Goal: Check status

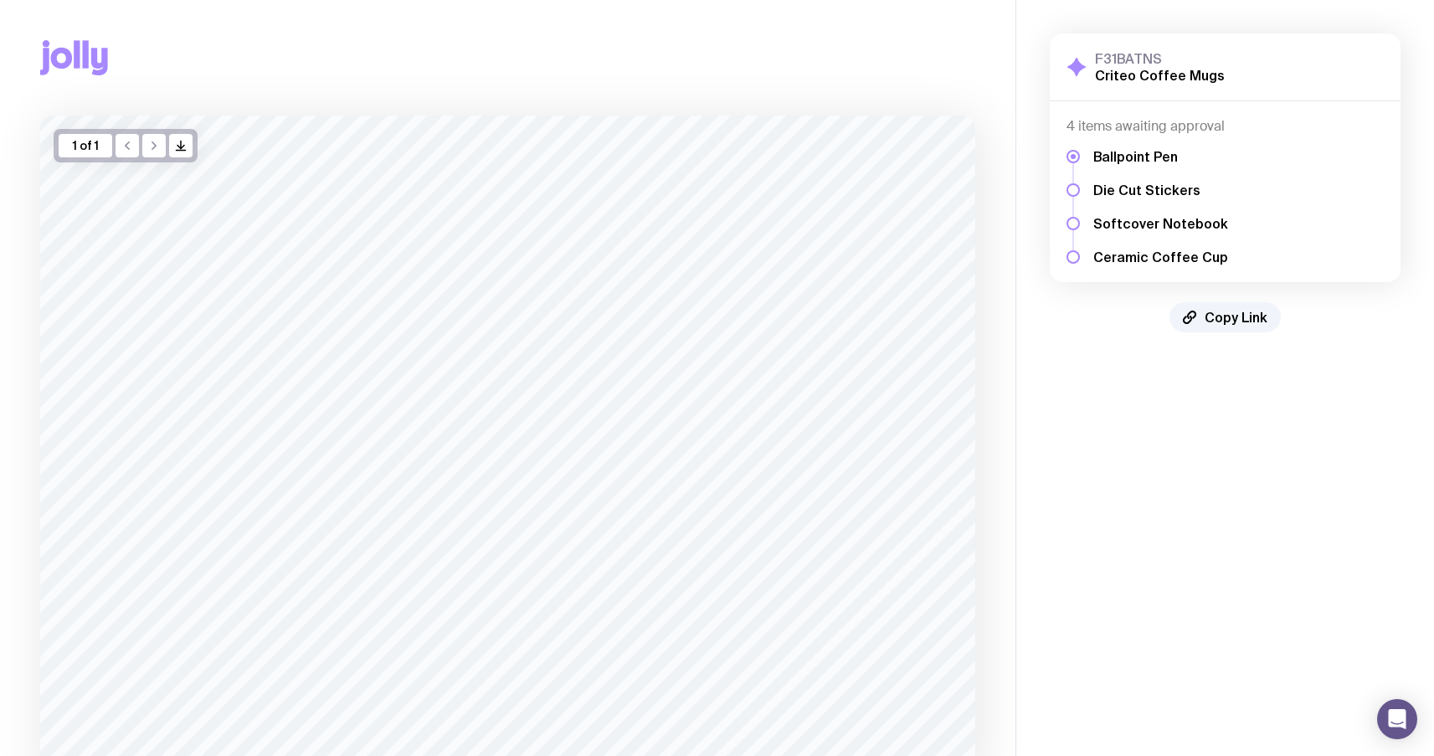
click at [1122, 374] on aside "F31BATNS Criteo Coffee Mugs Show Details 4 items awaiting approval Ballpoint Pe…" at bounding box center [1224, 451] width 419 height 902
drag, startPoint x: 1076, startPoint y: 128, endPoint x: 1248, endPoint y: 120, distance: 172.6
click at [1248, 119] on h4 "4 items awaiting approval" at bounding box center [1224, 126] width 317 height 17
click at [1266, 141] on div "Ballpoint Pen Die Cut Stickers Softcover Notebook Ceramic Coffee Cup" at bounding box center [1224, 200] width 317 height 131
click at [1068, 187] on div at bounding box center [1072, 189] width 13 height 13
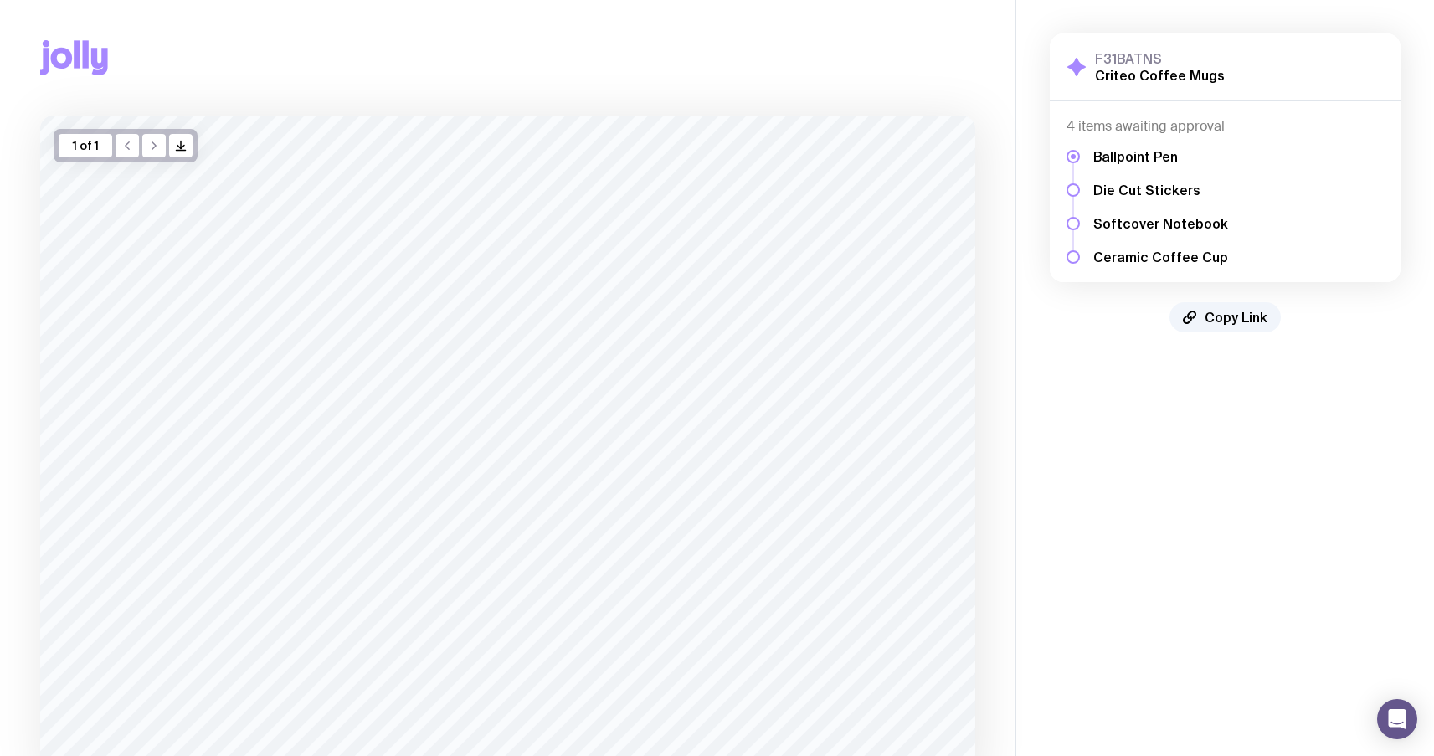
click at [1068, 227] on div at bounding box center [1072, 223] width 13 height 13
click at [1074, 263] on div at bounding box center [1072, 256] width 13 height 13
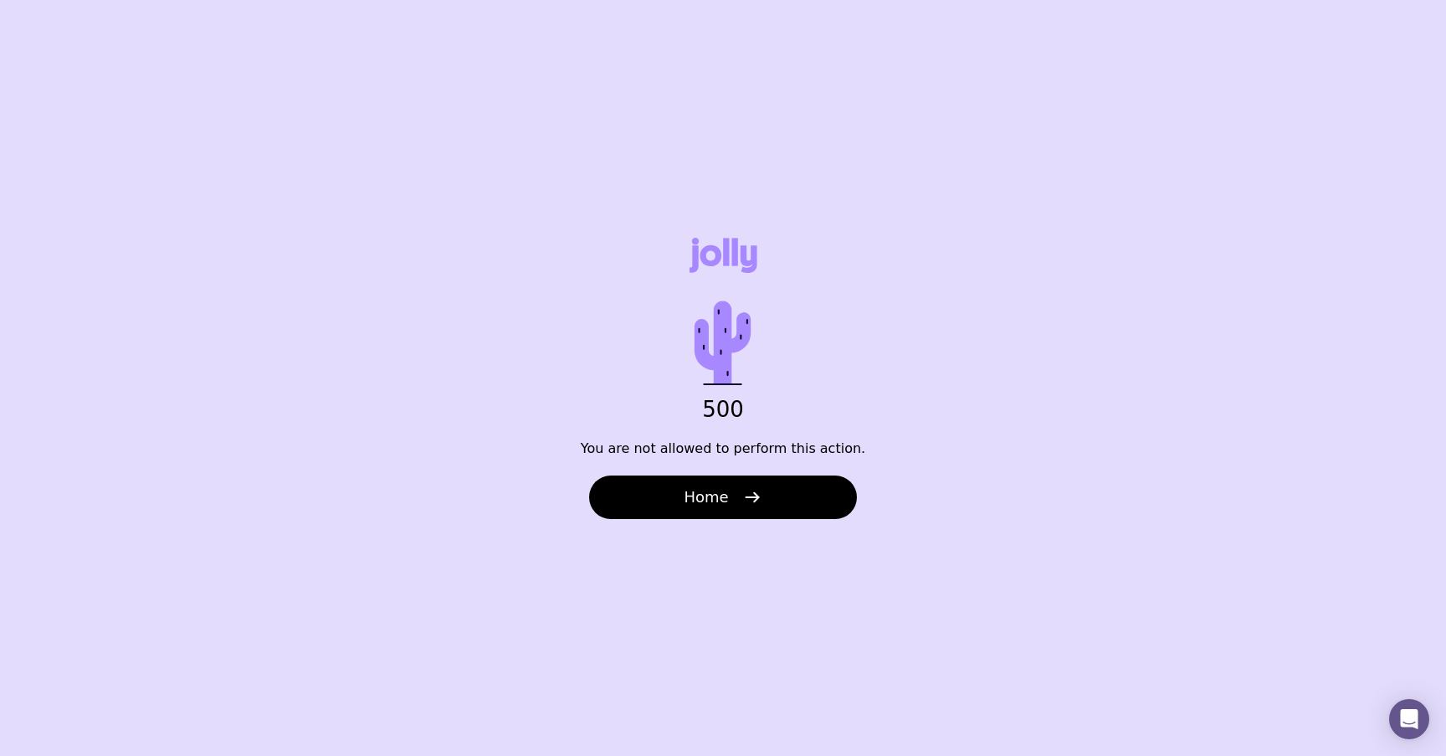
click at [701, 521] on div "500 You are not allowed to perform this action. Home" at bounding box center [723, 378] width 1446 height 756
click at [755, 506] on button "Home" at bounding box center [723, 497] width 268 height 44
